Goal: Register for event/course: Sign up to attend an event or enroll in a course

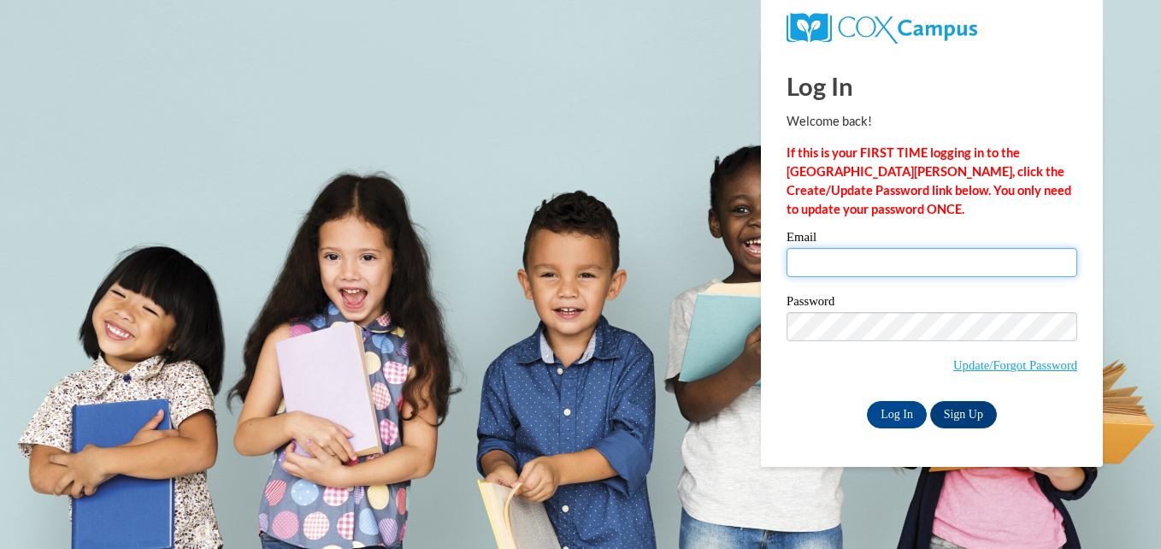
click at [866, 268] on input "Email" at bounding box center [932, 262] width 291 height 29
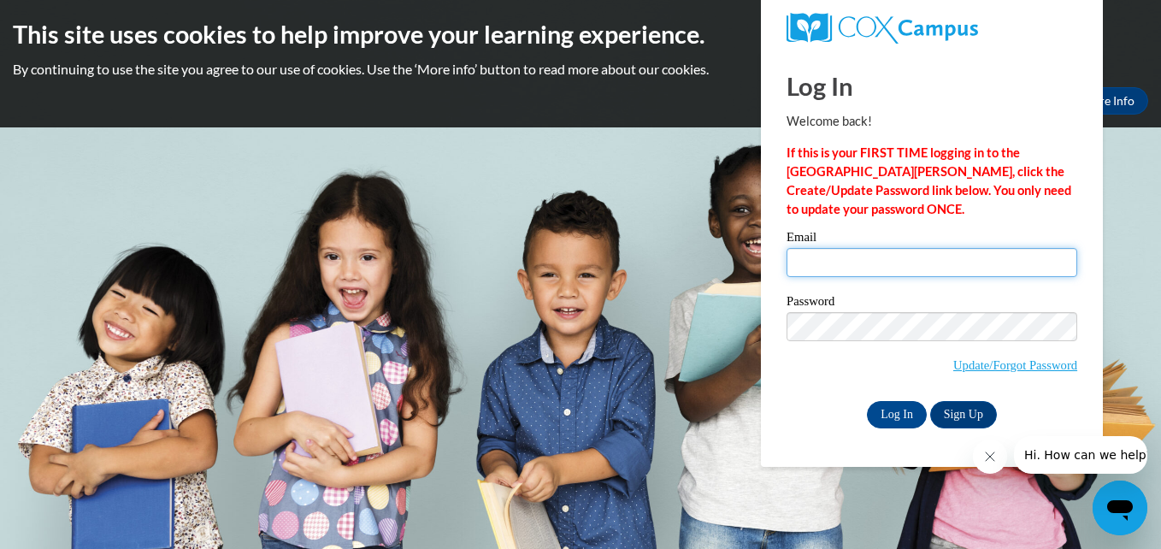
type input "andreaprimer12@gmail.com"
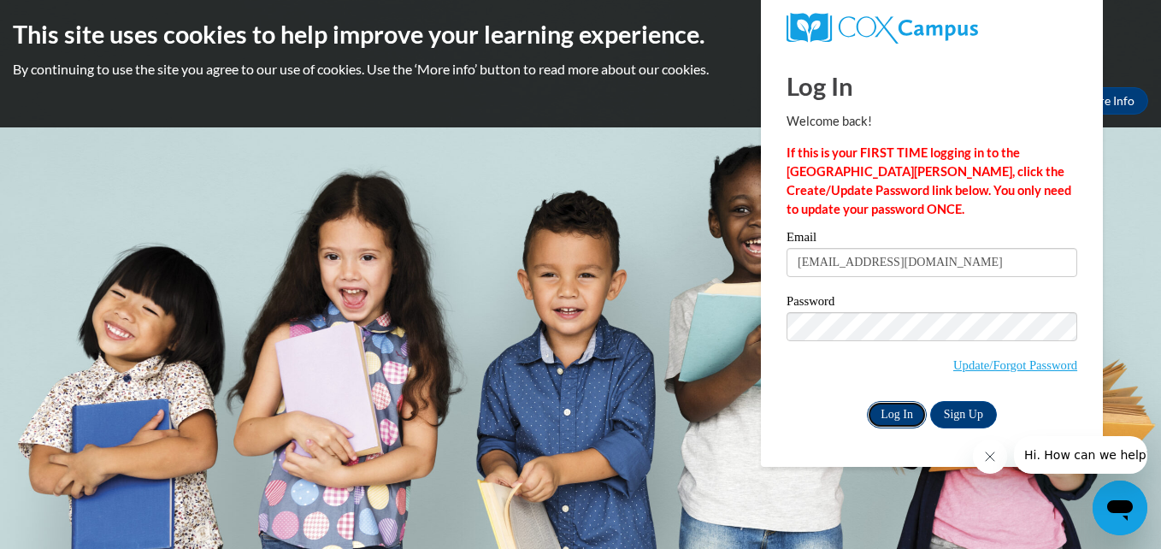
click at [894, 417] on input "Log In" at bounding box center [897, 414] width 60 height 27
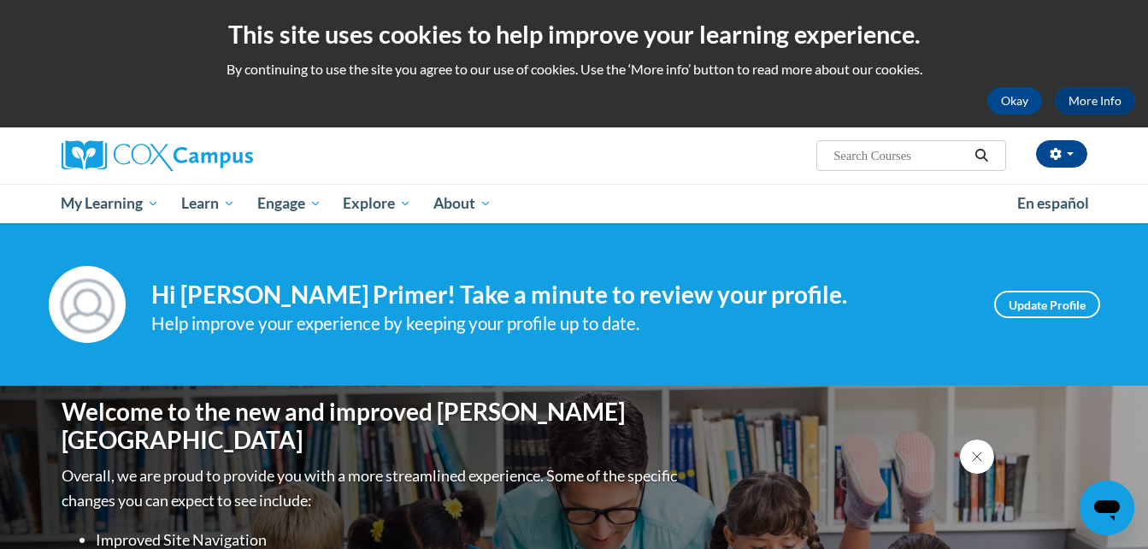
click at [894, 161] on input "Search..." at bounding box center [900, 155] width 137 height 21
paste input "Systematic and Explicit Phonics Instruction."
type input "Systematic and Explicit Phonics Instruction."
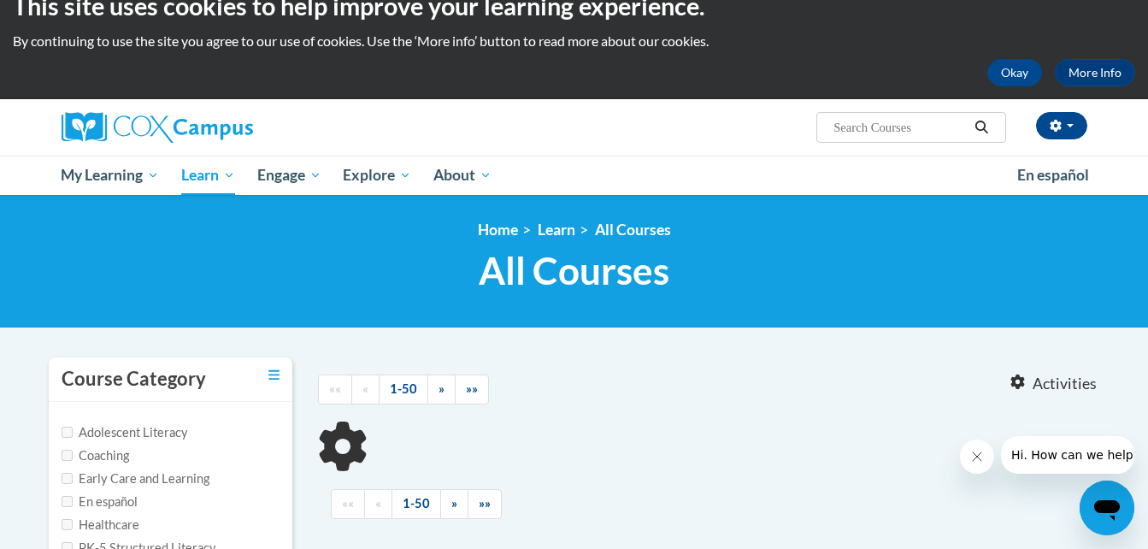
scroll to position [54, 0]
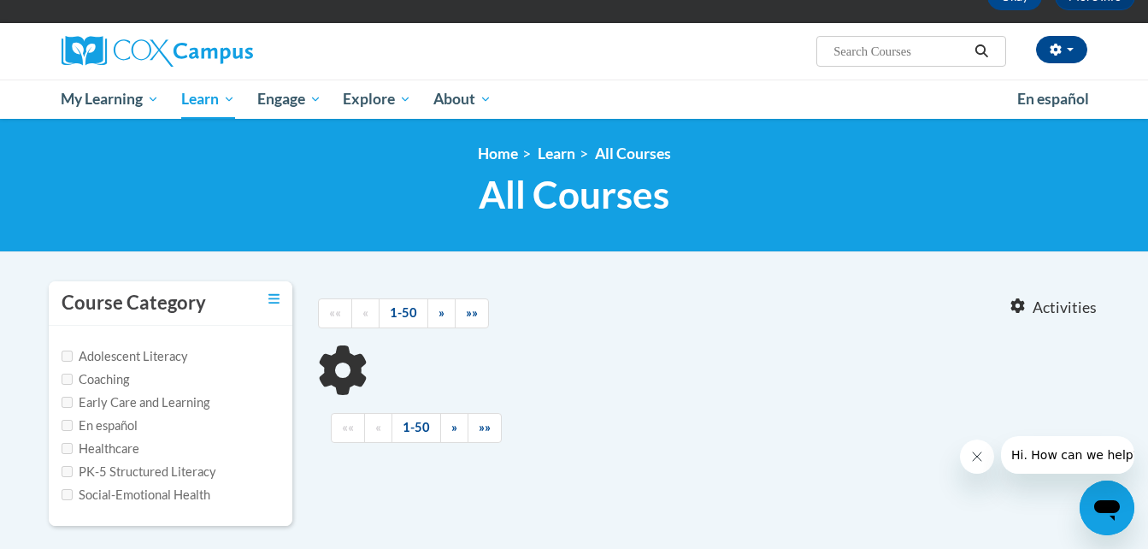
type input "Systematic and Explicit Phonics Instruction."
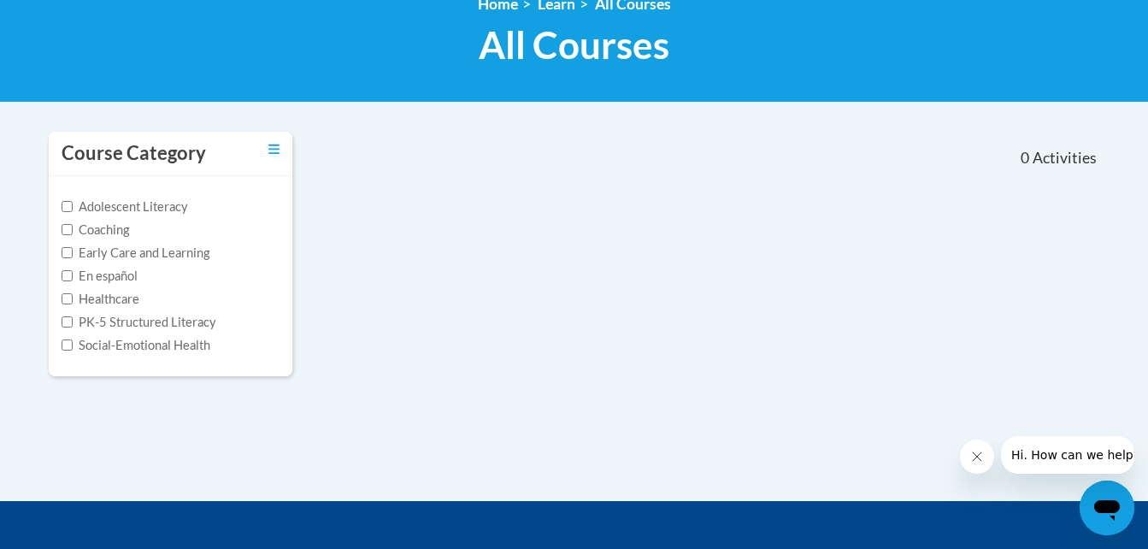
scroll to position [256, 0]
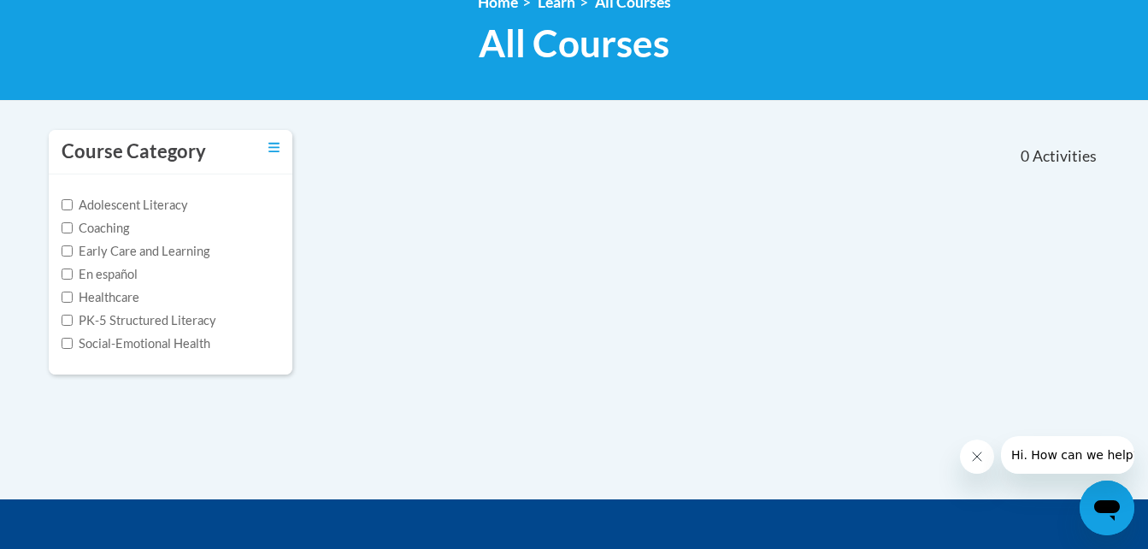
click at [115, 316] on label "PK-5 Structured Literacy" at bounding box center [139, 320] width 155 height 19
click at [73, 316] on input "PK-5 Structured Literacy" at bounding box center [67, 320] width 11 height 11
checkbox input "true"
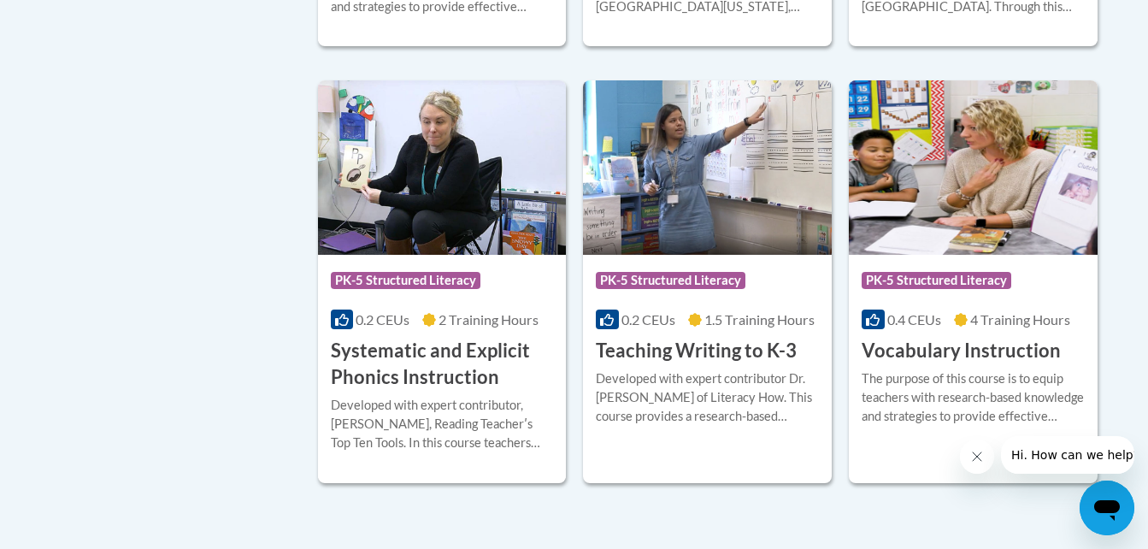
scroll to position [1680, 0]
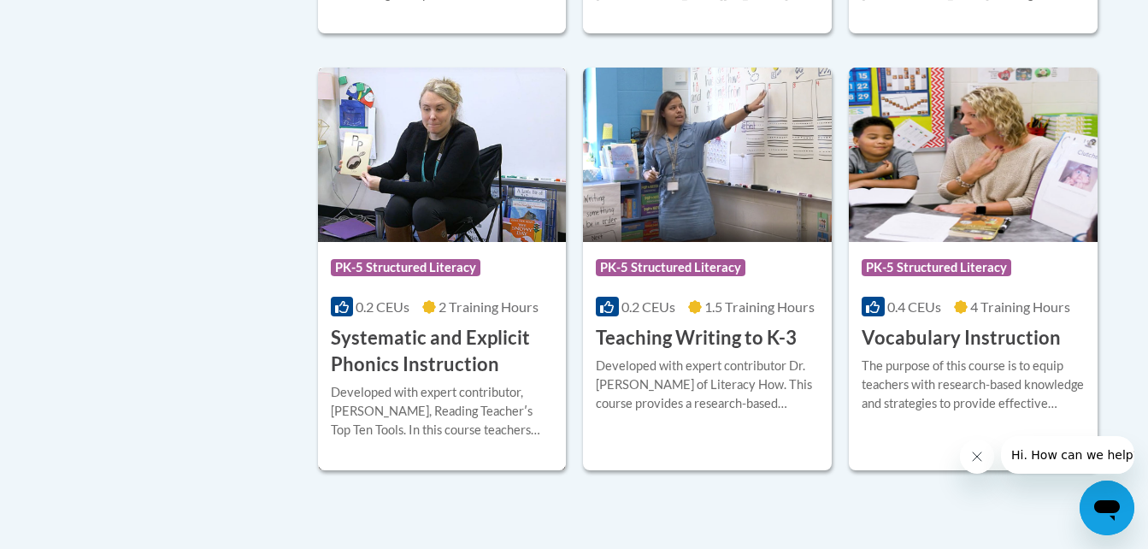
click at [452, 339] on h3 "Systematic and Explicit Phonics Instruction" at bounding box center [442, 351] width 223 height 53
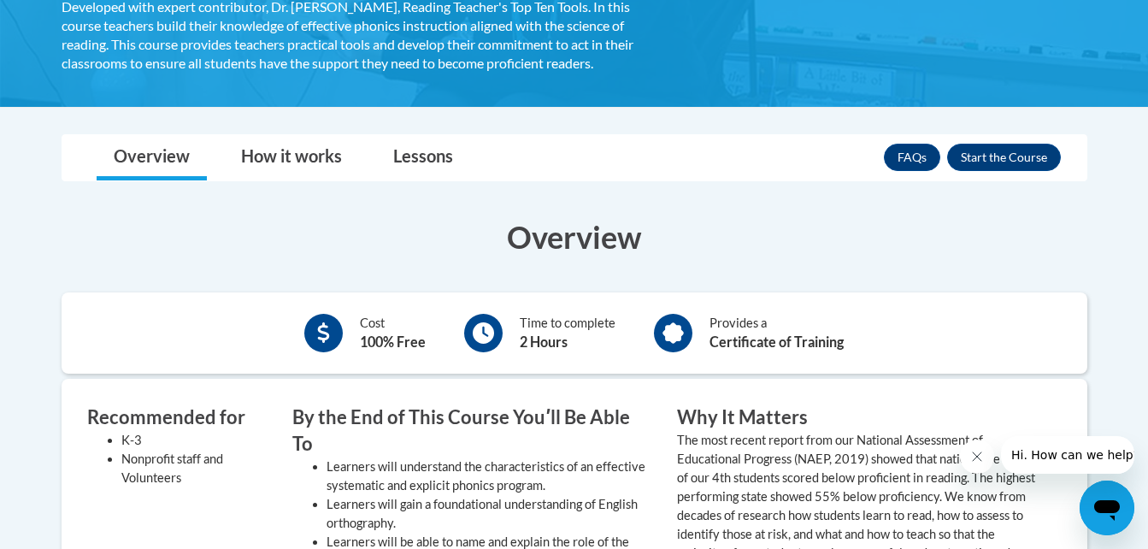
scroll to position [385, 0]
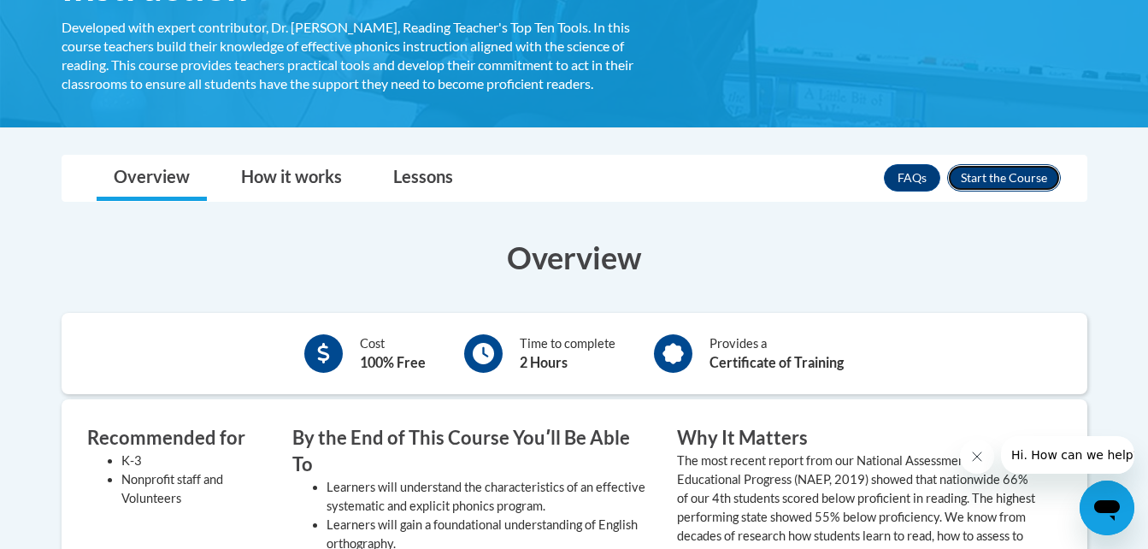
click at [988, 180] on button "Enroll" at bounding box center [1004, 177] width 114 height 27
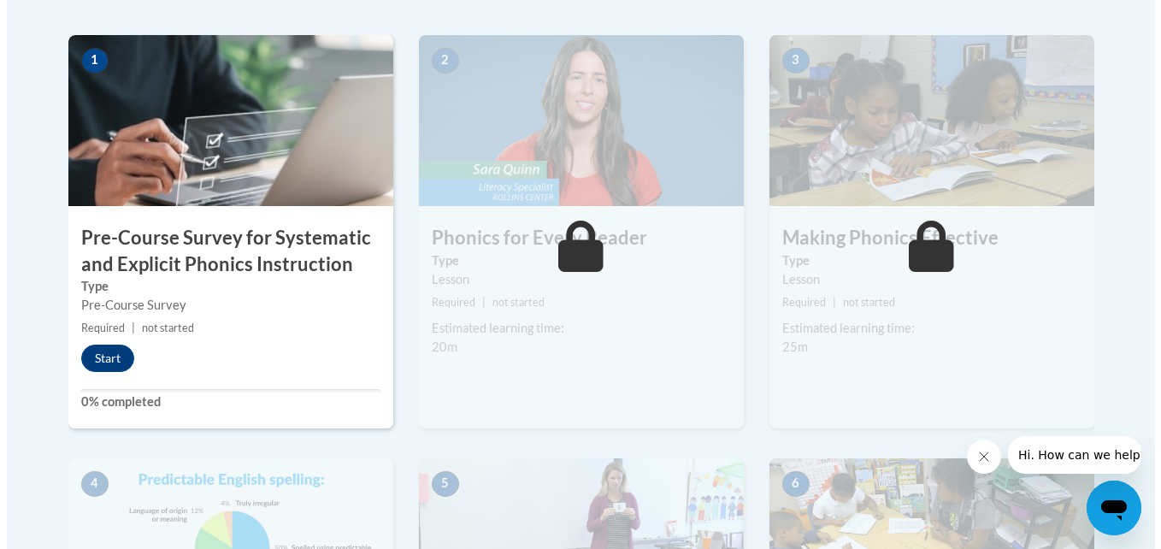
scroll to position [555, 0]
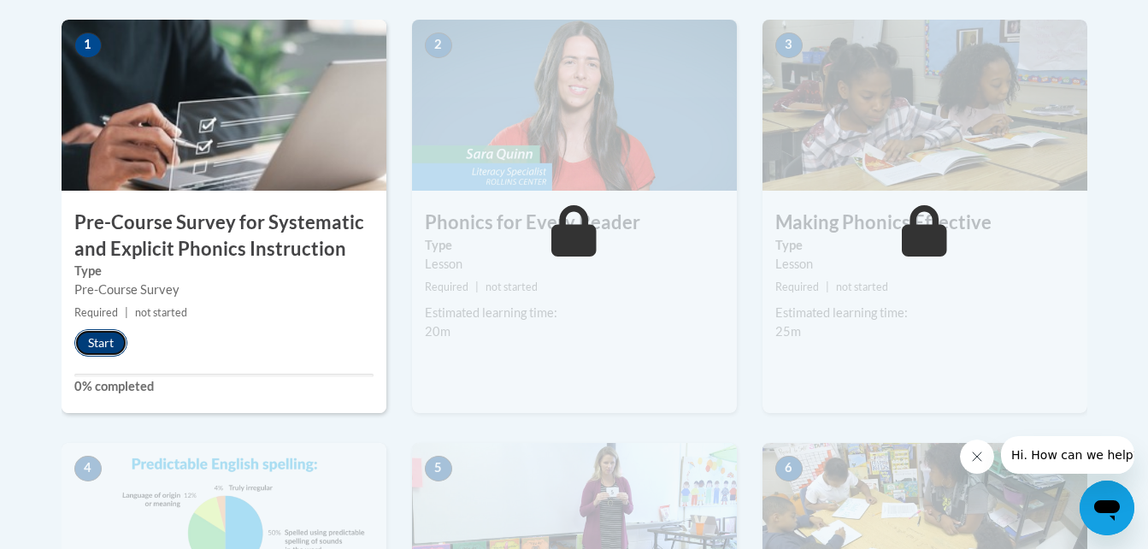
click at [95, 342] on button "Start" at bounding box center [100, 342] width 53 height 27
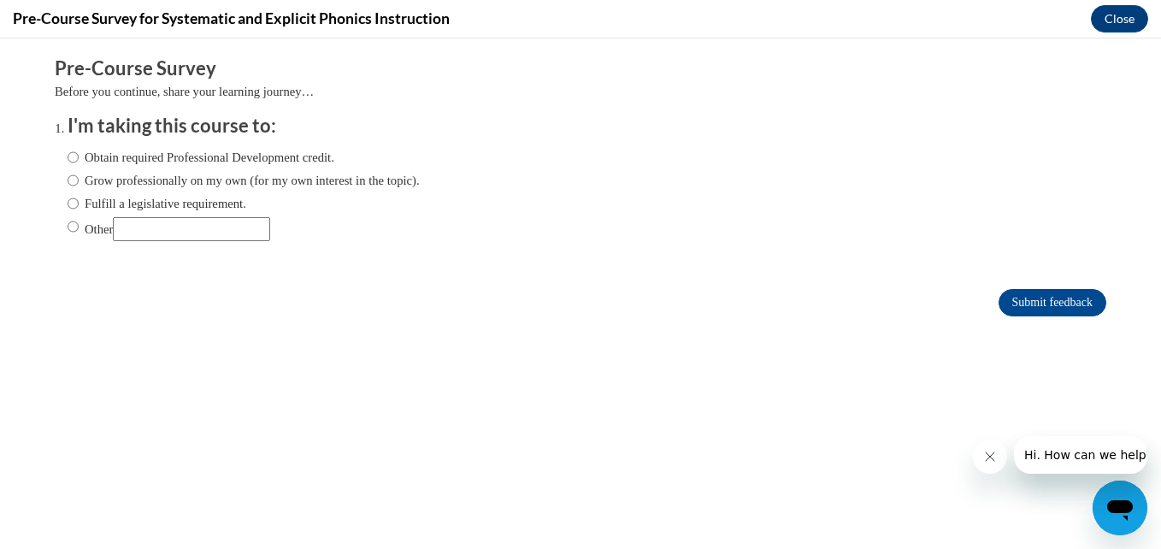
scroll to position [0, 0]
click at [68, 228] on input "Other" at bounding box center [73, 226] width 11 height 19
radio input "true"
click at [1036, 296] on input "Submit feedback" at bounding box center [1053, 302] width 108 height 27
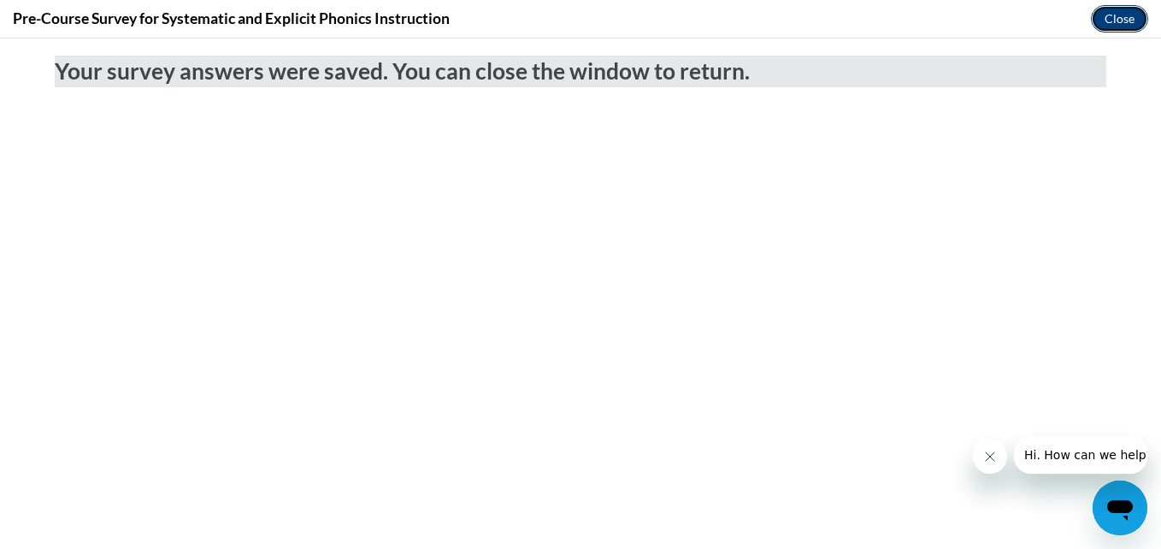
click at [1129, 27] on button "Close" at bounding box center [1119, 18] width 57 height 27
